Goal: Task Accomplishment & Management: Complete application form

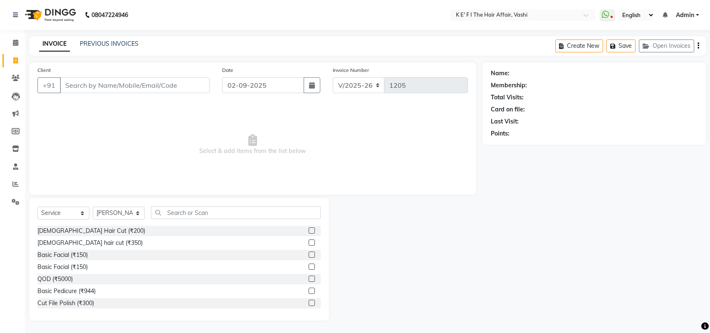
select select "6025"
select select "service"
select select "43807"
drag, startPoint x: 19, startPoint y: 80, endPoint x: 15, endPoint y: 79, distance: 4.6
click at [19, 80] on icon at bounding box center [16, 78] width 8 height 6
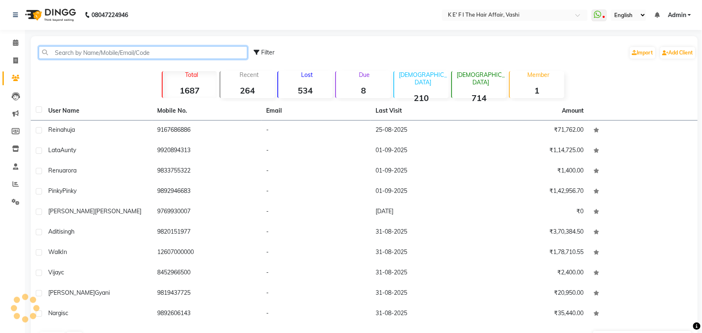
click at [80, 50] on input "text" at bounding box center [143, 52] width 209 height 13
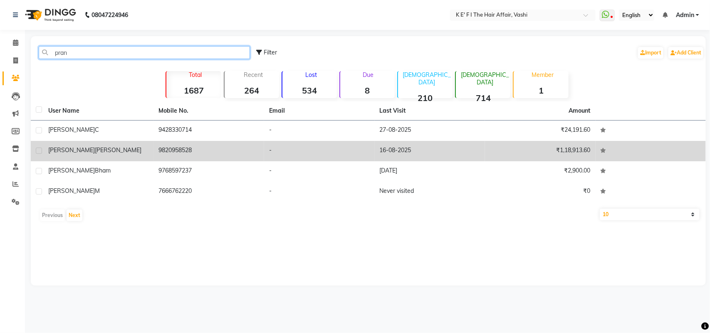
type input "pran"
click at [131, 157] on td "[PERSON_NAME]" at bounding box center [98, 151] width 111 height 20
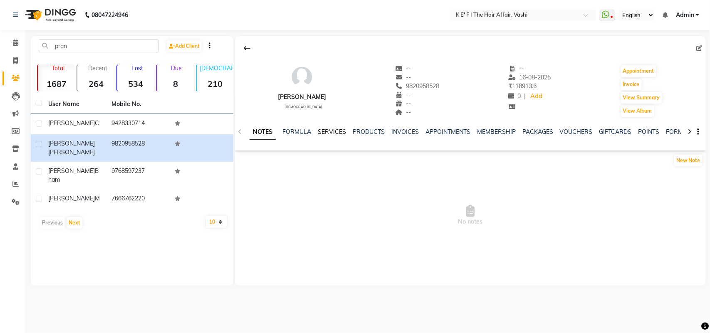
click at [324, 131] on link "SERVICES" at bounding box center [332, 131] width 28 height 7
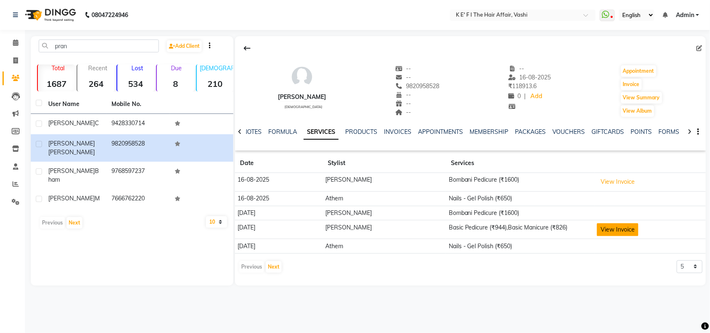
click at [624, 229] on button "View Invoice" at bounding box center [618, 229] width 42 height 13
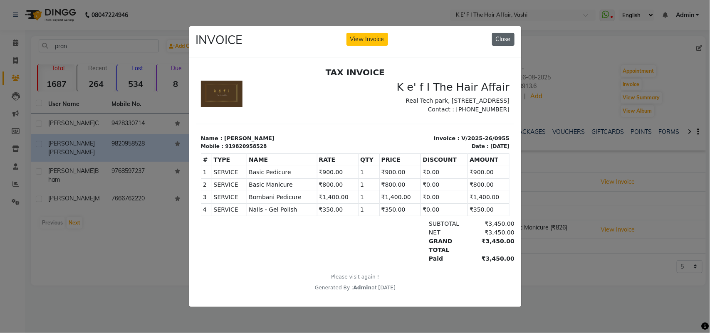
click at [508, 33] on button "Close" at bounding box center [503, 39] width 22 height 13
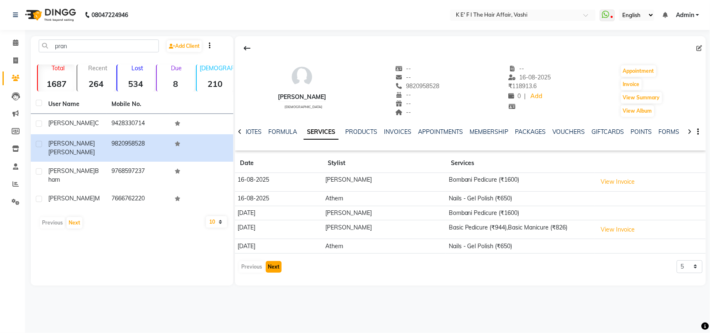
click at [273, 267] on button "Next" at bounding box center [274, 267] width 16 height 12
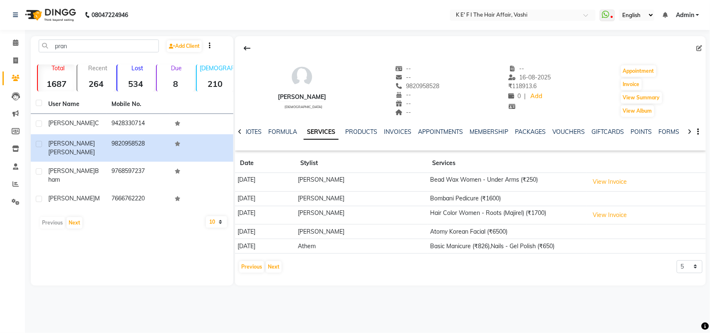
click at [238, 132] on icon at bounding box center [240, 132] width 4 height 6
click at [238, 132] on div "NOTES FORMULA SERVICES PRODUCTS INVOICES APPOINTMENTS MEMBERSHIP PACKAGES VOUCH…" at bounding box center [470, 132] width 471 height 29
click at [13, 54] on link "Invoice" at bounding box center [12, 61] width 20 height 14
select select "6025"
select select "service"
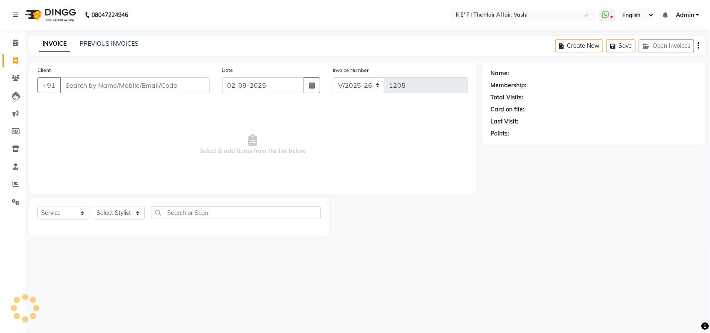
click at [77, 82] on input "Client" at bounding box center [135, 85] width 150 height 16
select select "43807"
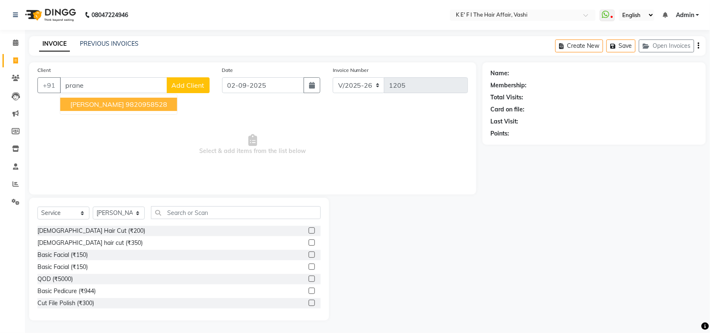
click at [139, 107] on button "[PERSON_NAME] 9820958528" at bounding box center [118, 104] width 117 height 13
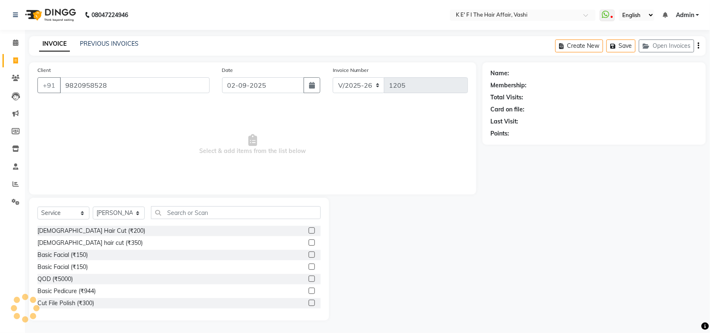
type input "9820958528"
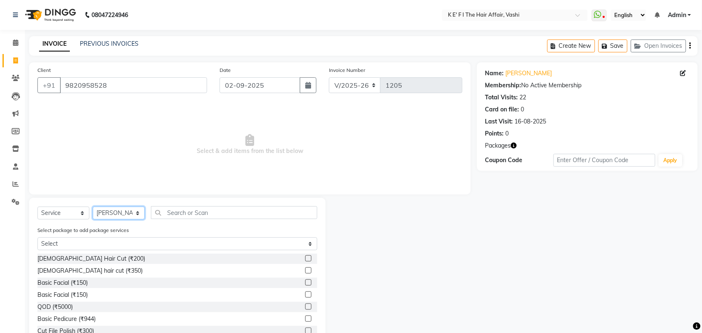
click at [119, 210] on select "Select Stylist aayaz [PERSON_NAME] [PERSON_NAME] Athem [PERSON_NAME] [PERSON_NA…" at bounding box center [119, 213] width 52 height 13
click at [200, 190] on div "Client [PHONE_NUMBER] Date [DATE] Invoice Number V/2025 V/[PHONE_NUMBER] Select…" at bounding box center [249, 128] width 441 height 132
